Goal: Transaction & Acquisition: Purchase product/service

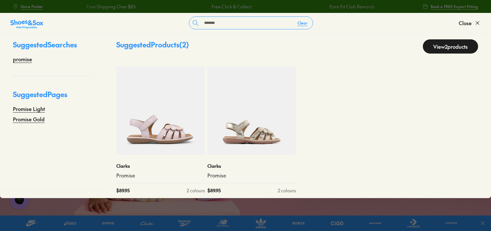
scroll to position [12, 0]
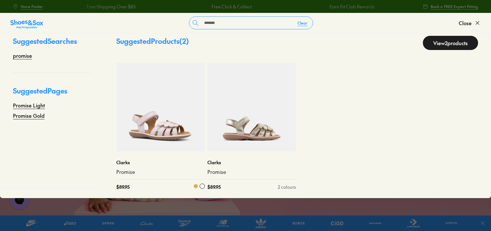
type input "*******"
click at [157, 120] on img at bounding box center [160, 107] width 89 height 89
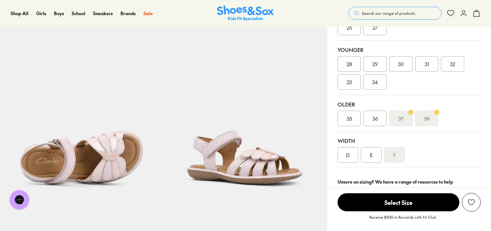
select select "*"
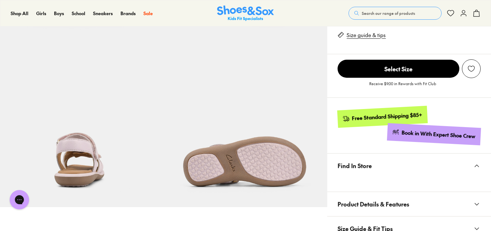
scroll to position [485, 0]
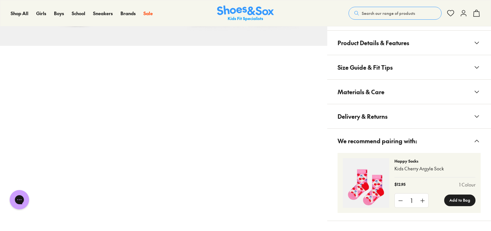
click at [374, 89] on span "Materials & Care" at bounding box center [361, 91] width 47 height 19
